Goal: Task Accomplishment & Management: Manage account settings

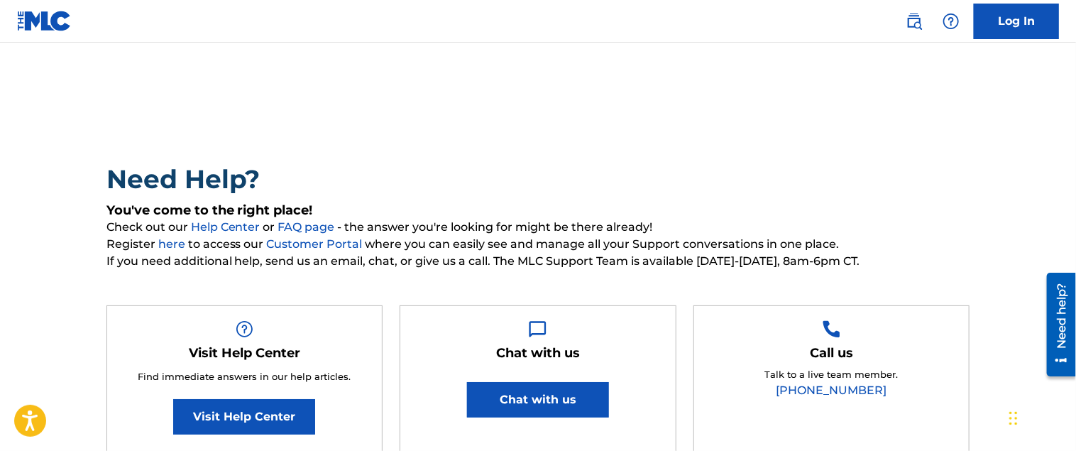
click at [1034, 18] on link "Log In" at bounding box center [1016, 21] width 85 height 35
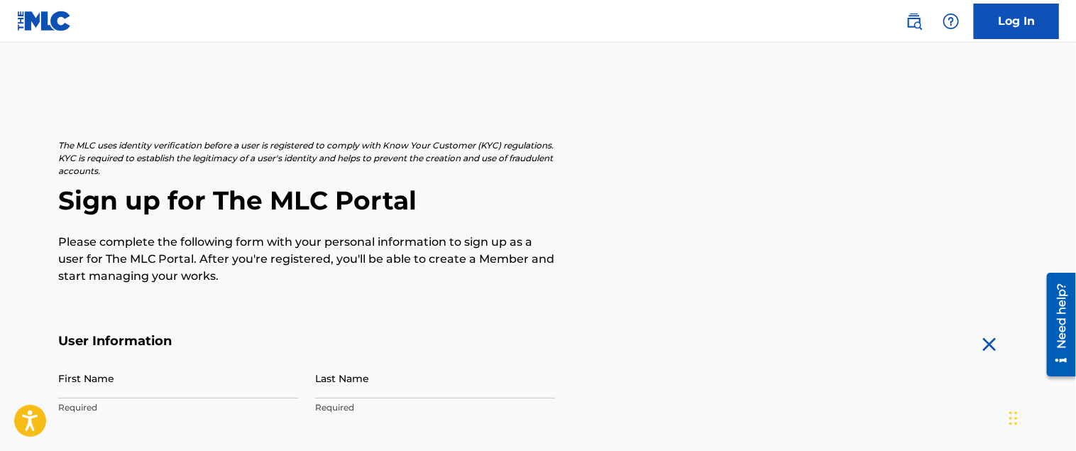
click at [172, 403] on p "Required" at bounding box center [178, 407] width 240 height 13
click at [165, 381] on input "First Name" at bounding box center [178, 378] width 240 height 40
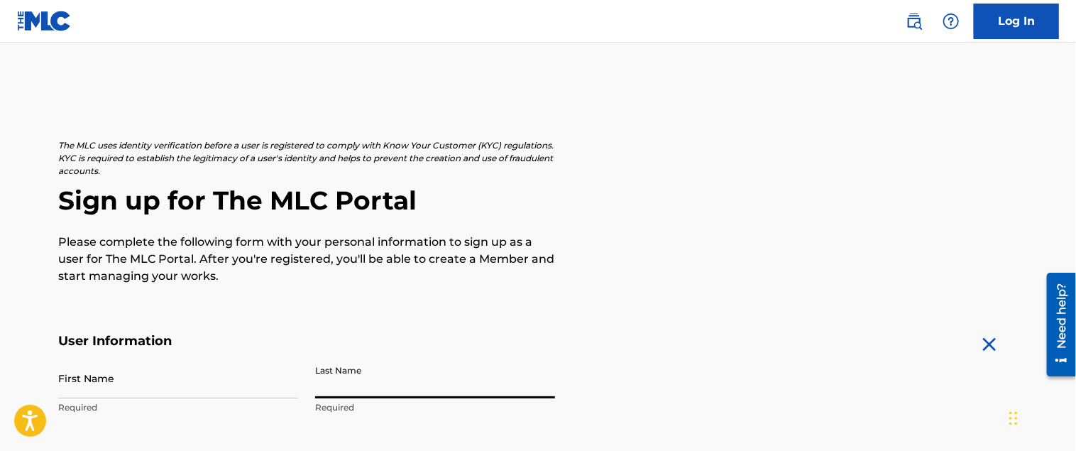
click at [443, 369] on input "Last Name" at bounding box center [435, 378] width 240 height 40
click at [986, 341] on img at bounding box center [989, 344] width 23 height 23
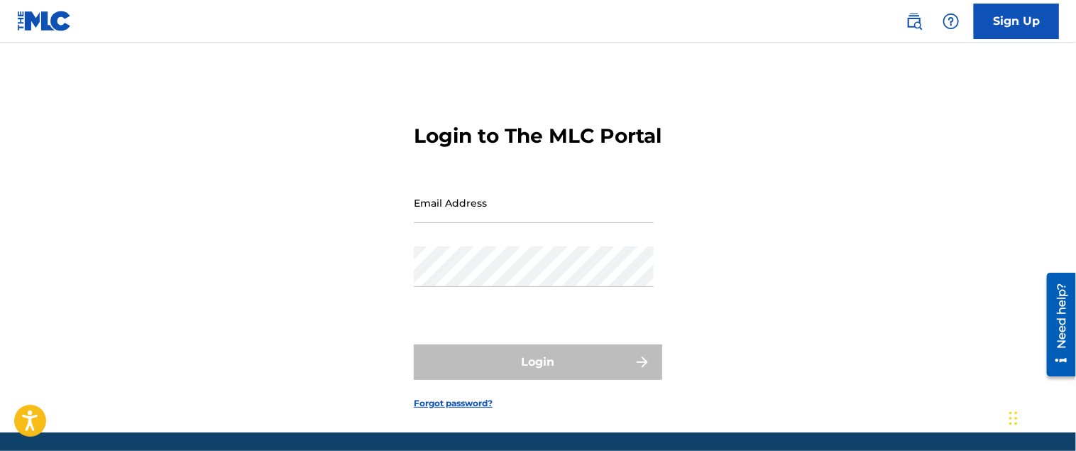
click at [549, 223] on input "Email Address" at bounding box center [534, 202] width 240 height 40
type input "[PERSON_NAME][EMAIL_ADDRESS][DOMAIN_NAME]"
click at [501, 223] on input "Email Address" at bounding box center [534, 202] width 240 height 40
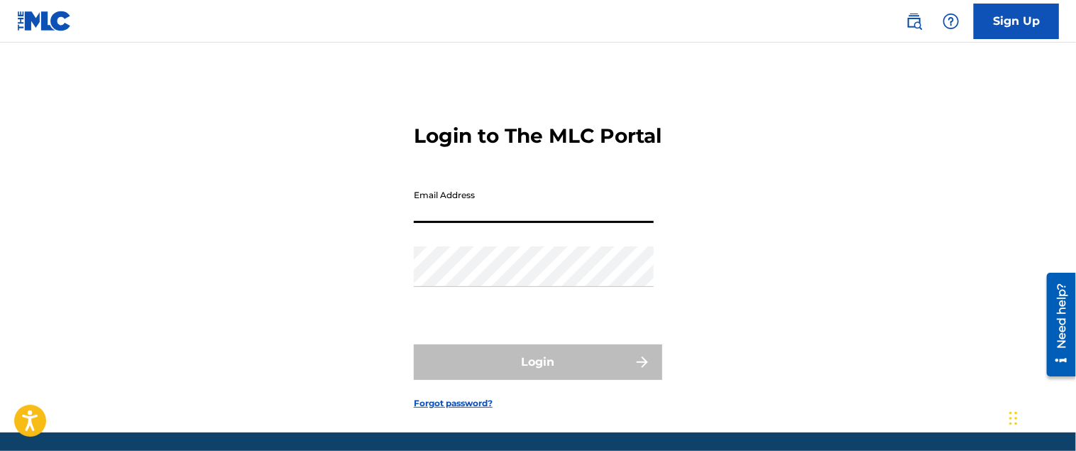
click at [501, 223] on input "Email Address" at bounding box center [534, 202] width 240 height 40
type input "[PERSON_NAME][EMAIL_ADDRESS][DOMAIN_NAME]"
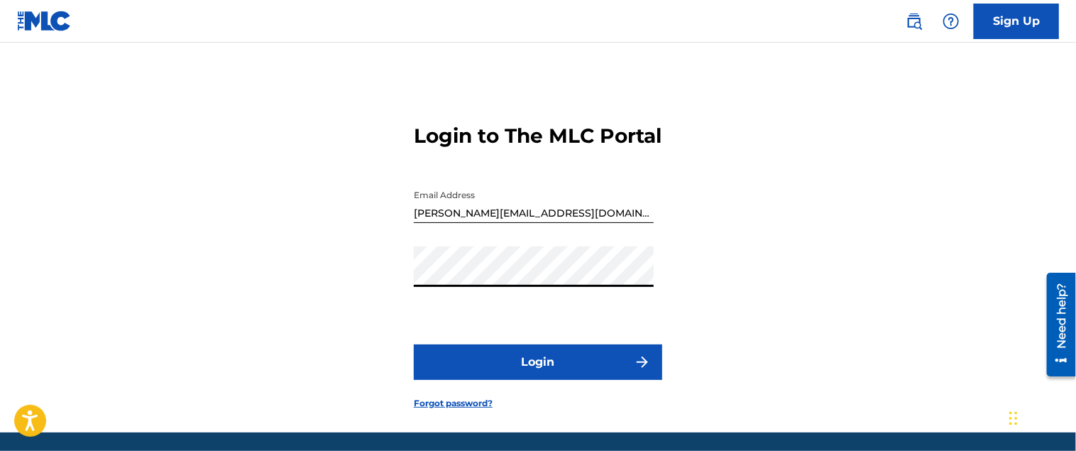
click at [552, 380] on button "Login" at bounding box center [538, 361] width 248 height 35
click at [547, 380] on button "Login" at bounding box center [538, 361] width 248 height 35
click at [562, 380] on button "Login" at bounding box center [538, 361] width 248 height 35
click at [546, 380] on button "Login" at bounding box center [538, 361] width 248 height 35
